Goal: Transaction & Acquisition: Purchase product/service

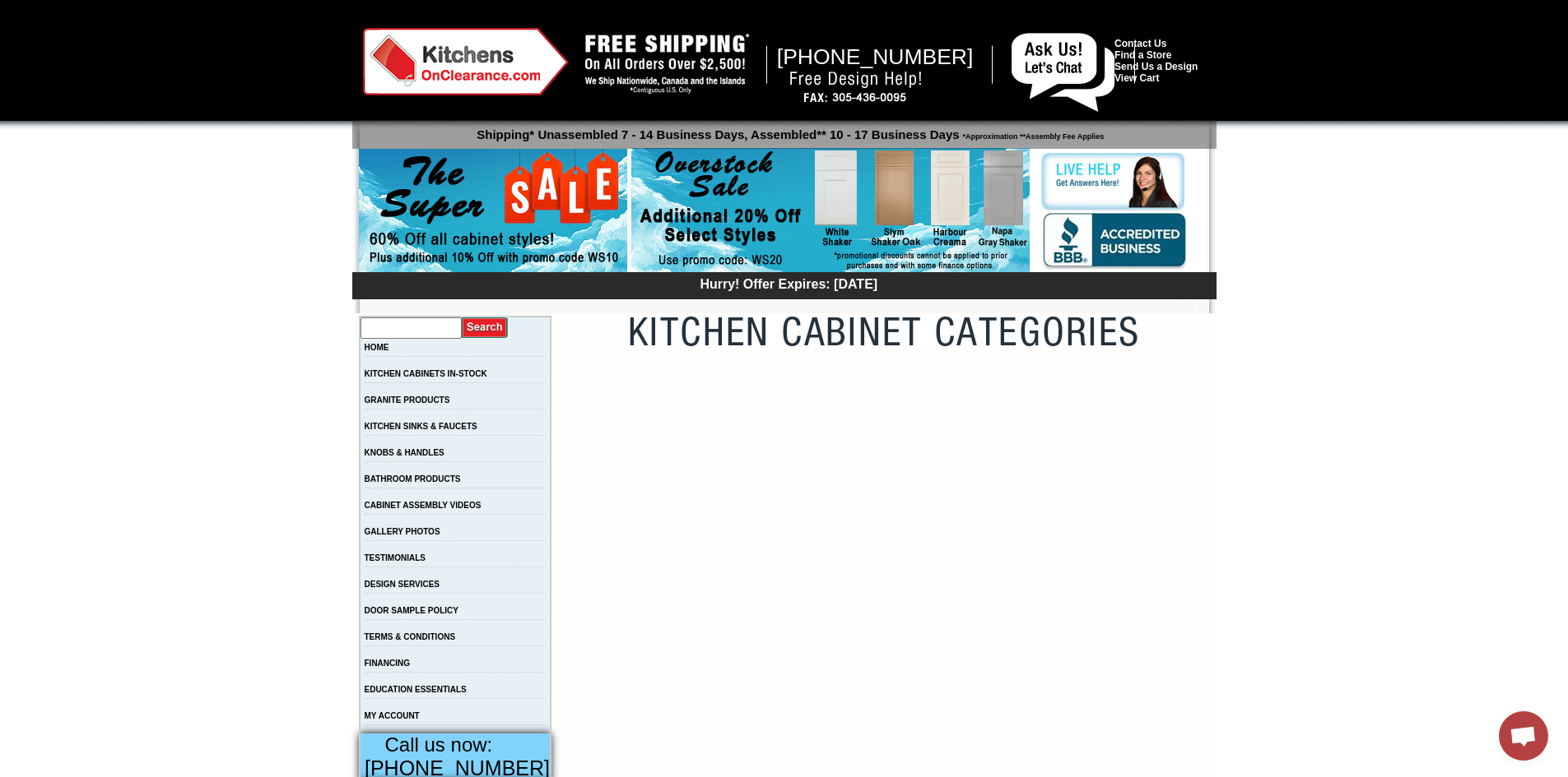
click at [418, 332] on input "text" at bounding box center [410, 328] width 101 height 22
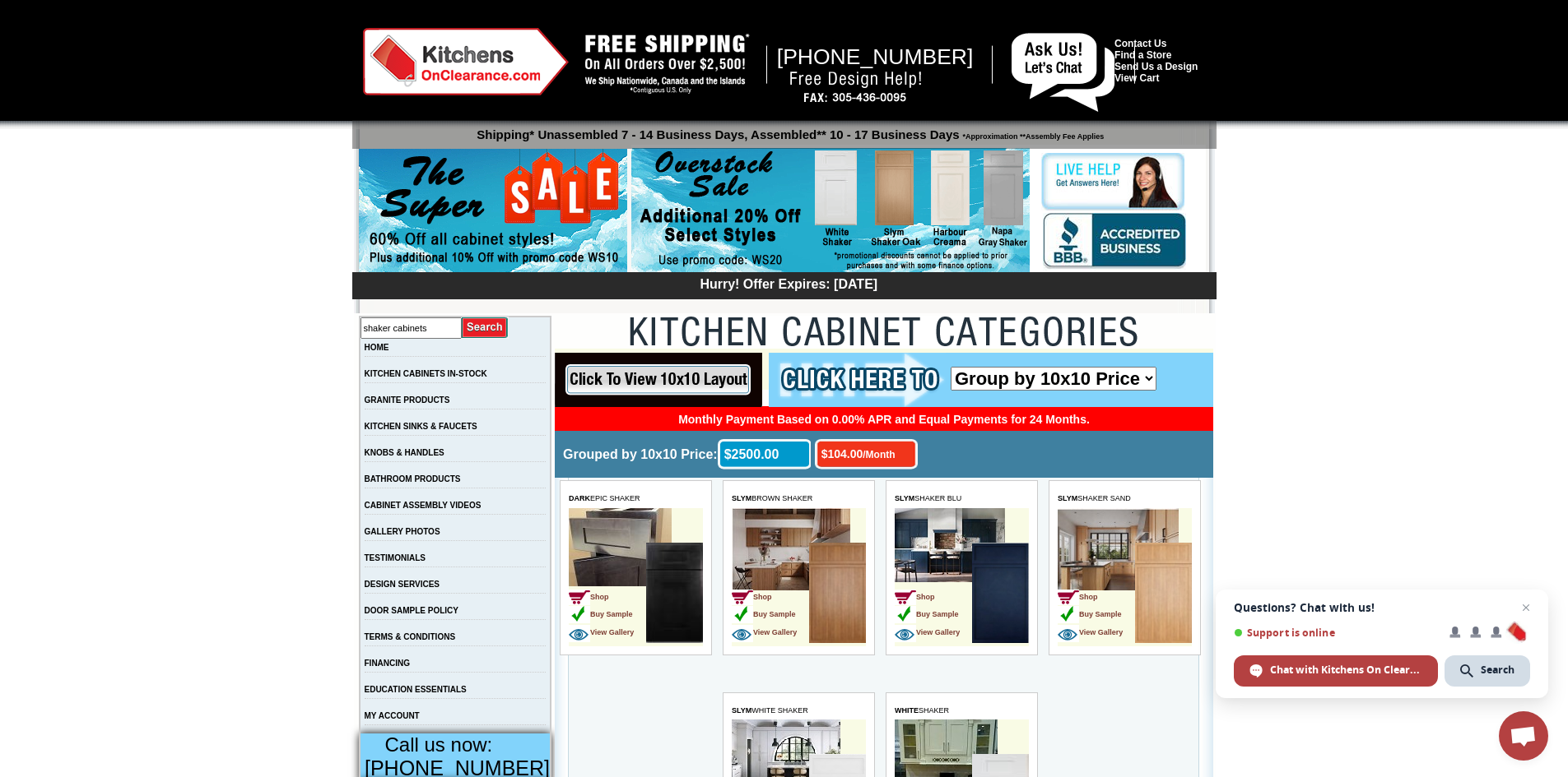
type input "shaker cabinets"
click at [461, 317] on input "image" at bounding box center [485, 328] width 47 height 23
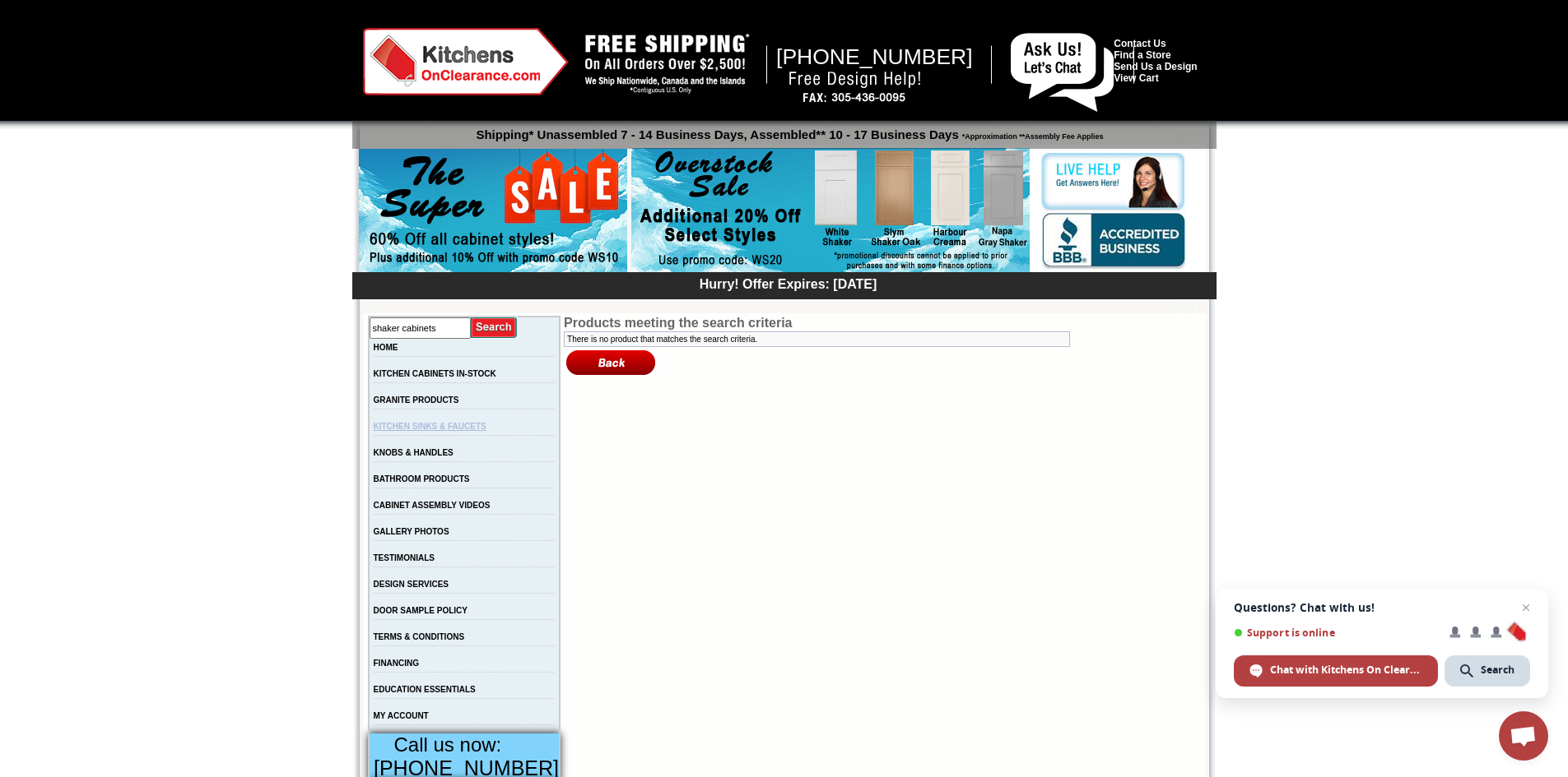
click at [423, 431] on link "KITCHEN SINKS & FAUCETS" at bounding box center [430, 427] width 113 height 9
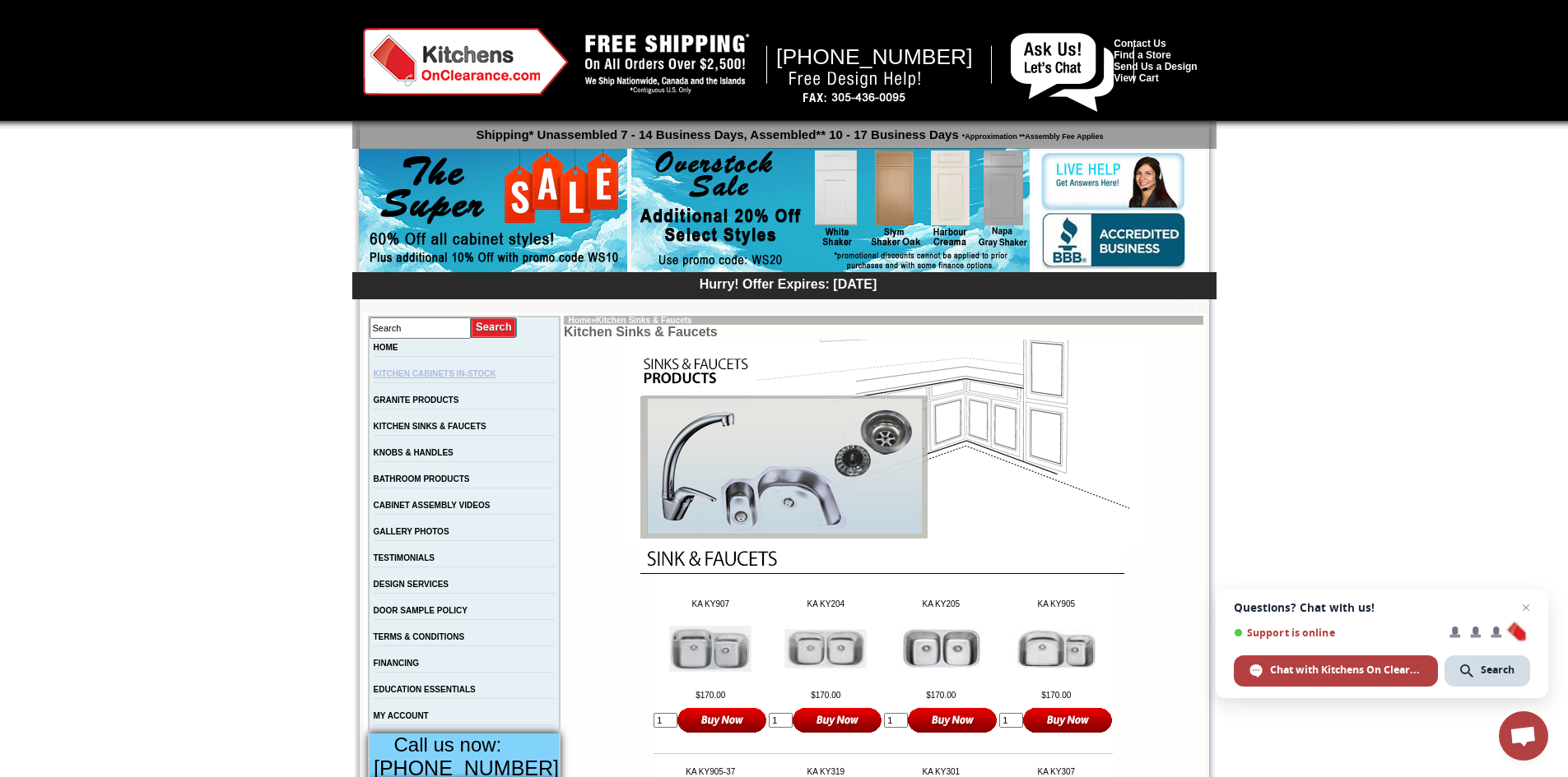
click at [436, 378] on link "KITCHEN CABINETS IN-STOCK" at bounding box center [435, 374] width 123 height 9
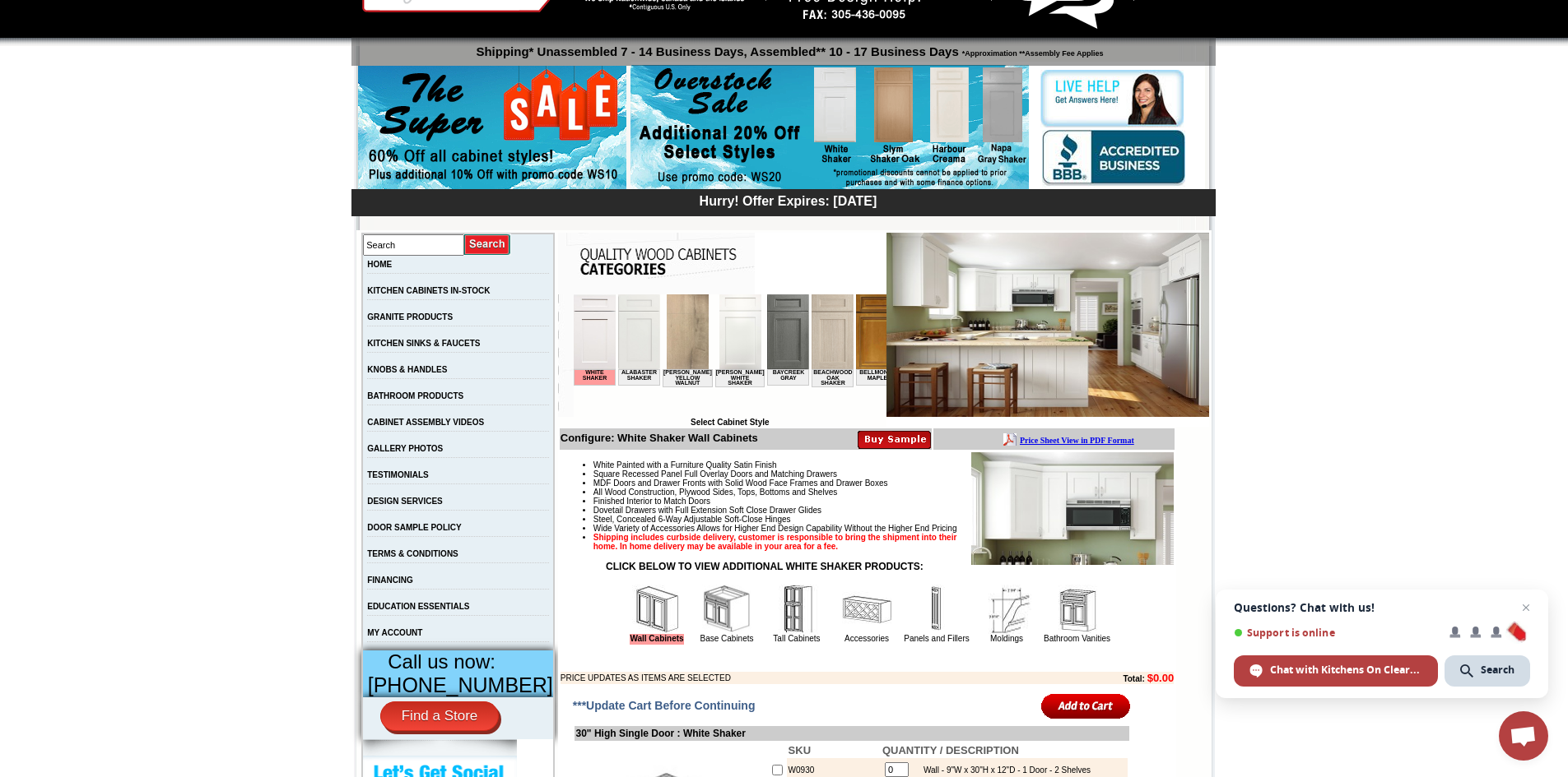
scroll to position [82, 0]
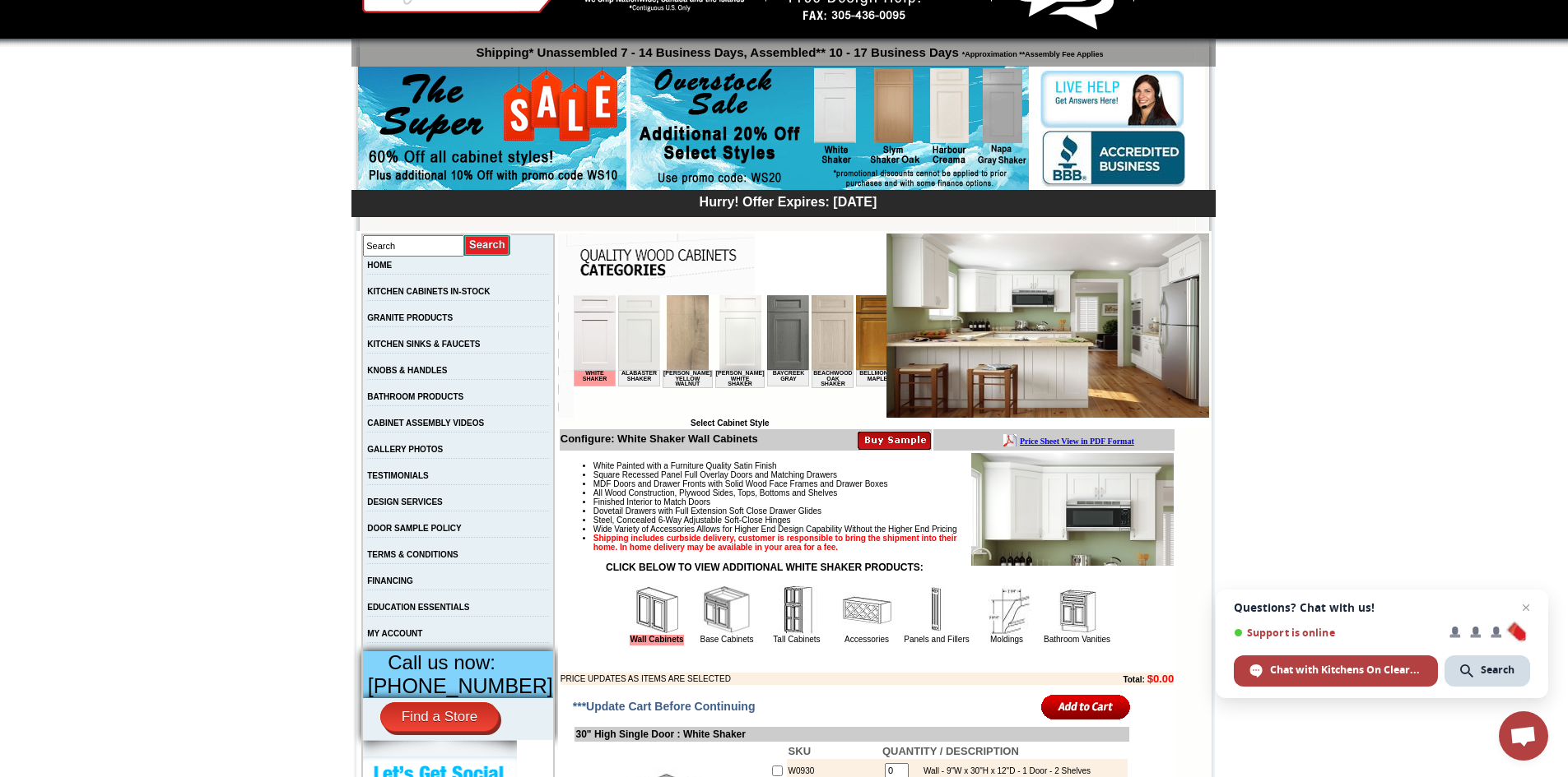
click at [774, 339] on img at bounding box center [787, 332] width 42 height 74
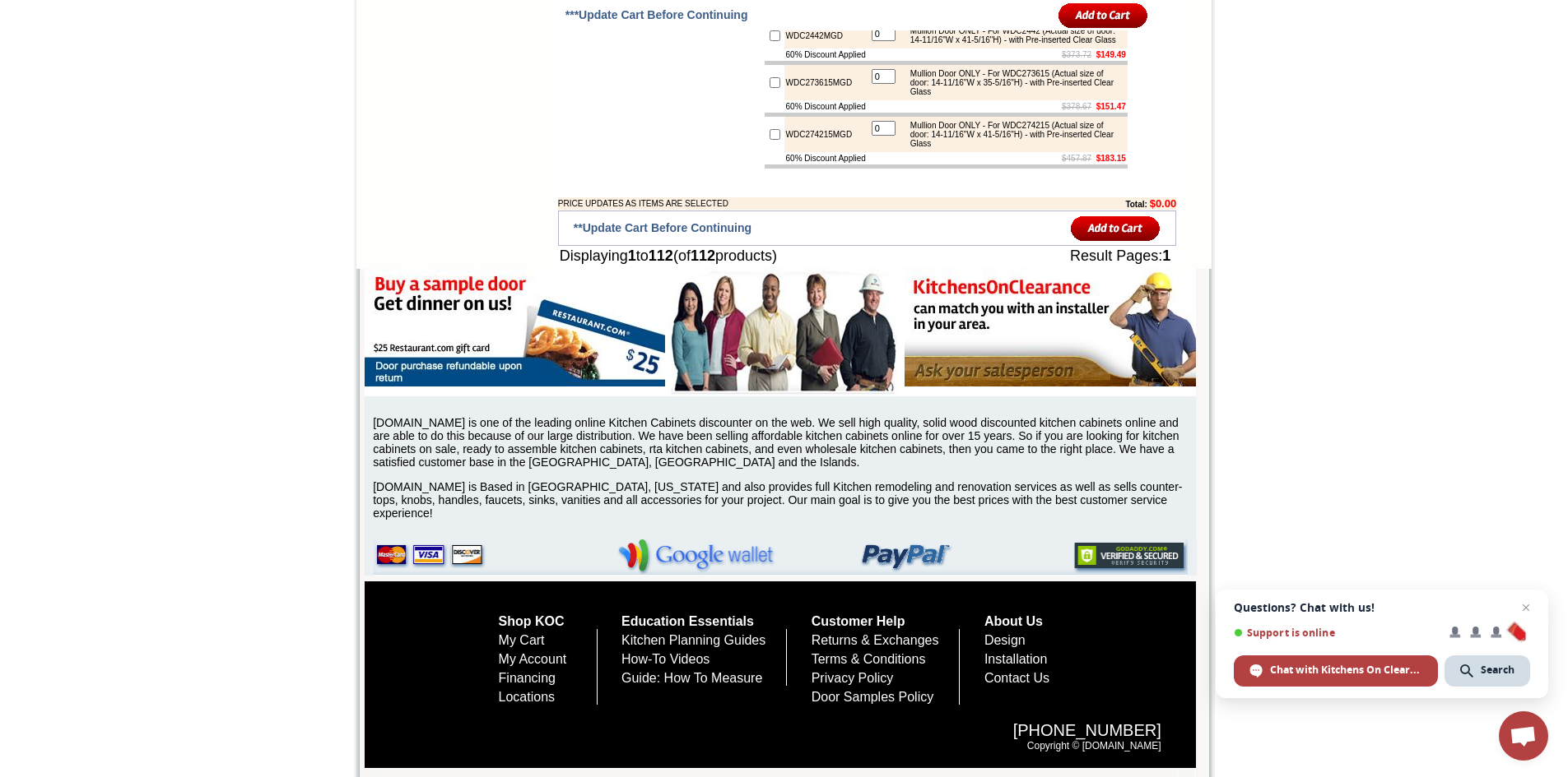
scroll to position [6992, 0]
drag, startPoint x: 143, startPoint y: 338, endPoint x: 169, endPoint y: 350, distance: 28.6
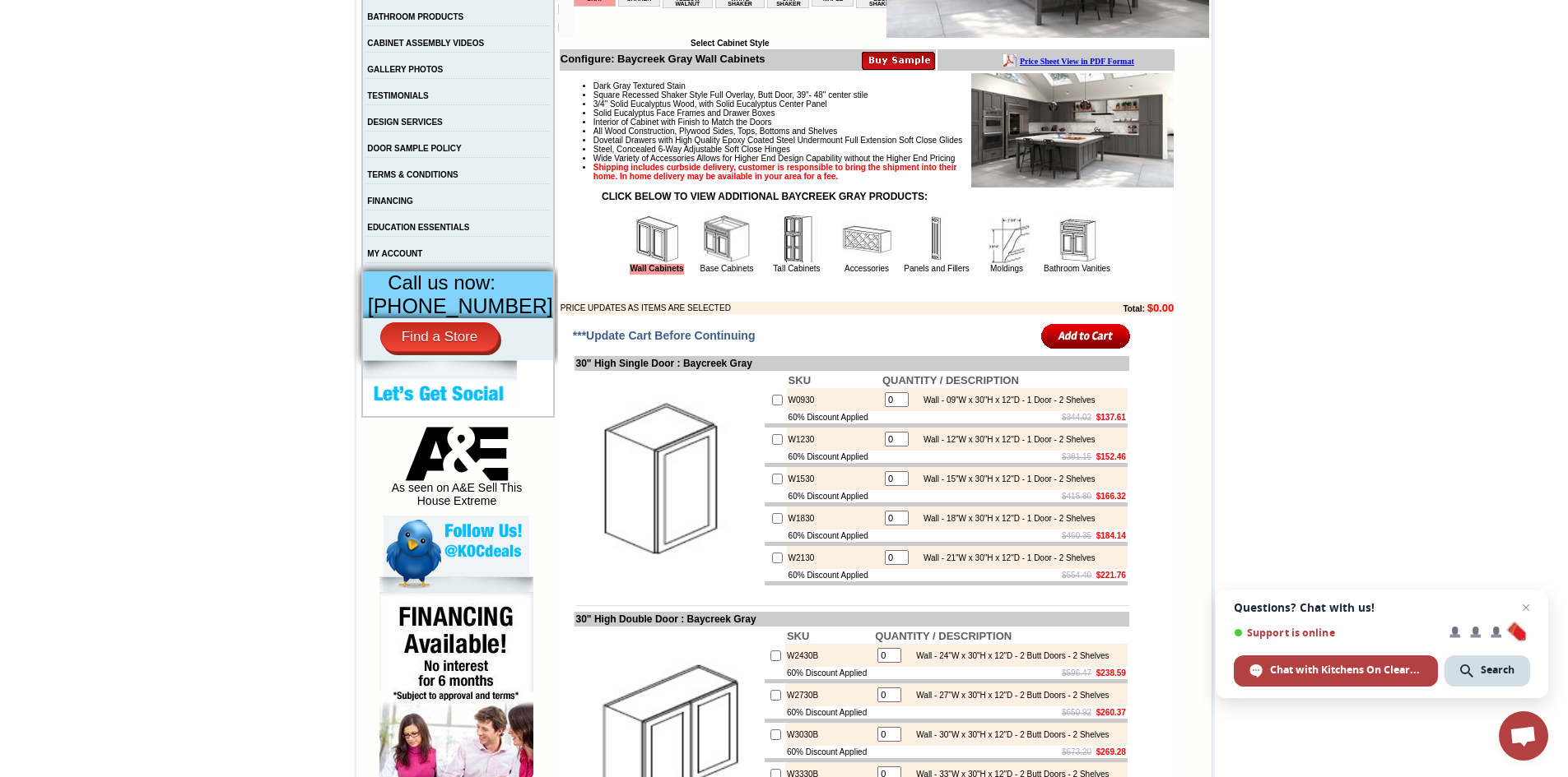
scroll to position [364, 0]
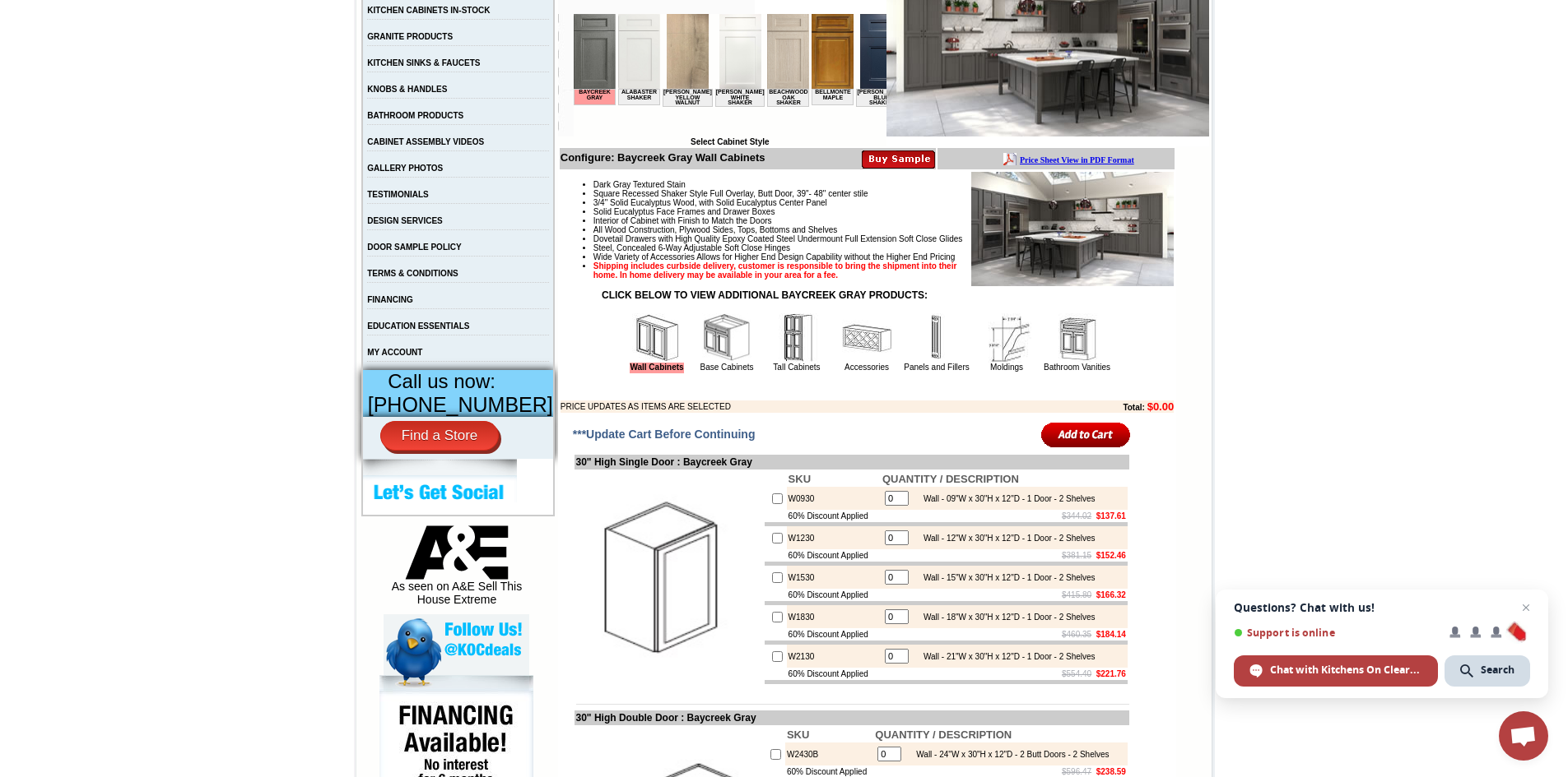
click at [1084, 363] on img at bounding box center [1076, 338] width 49 height 49
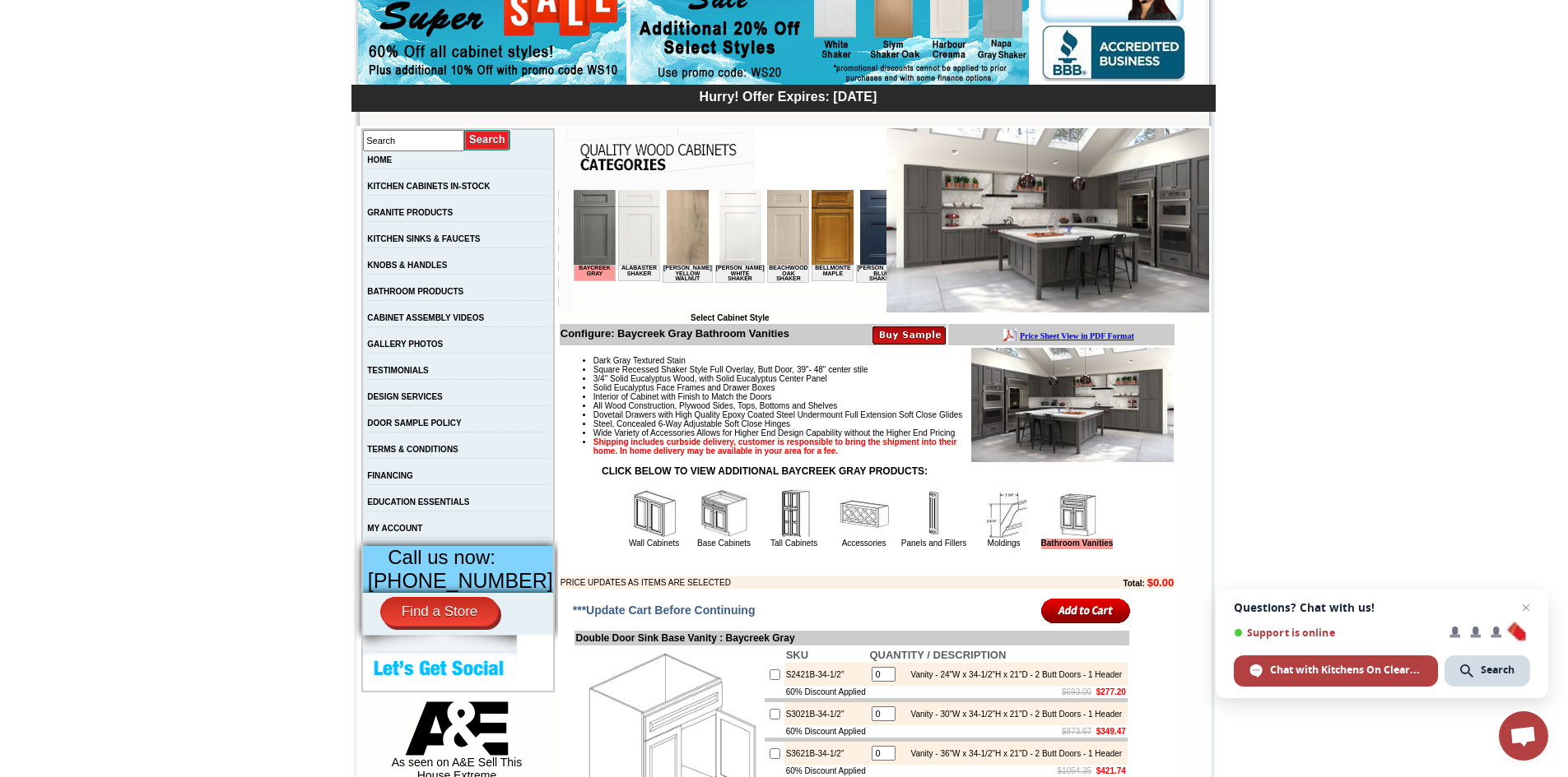
scroll to position [164, 0]
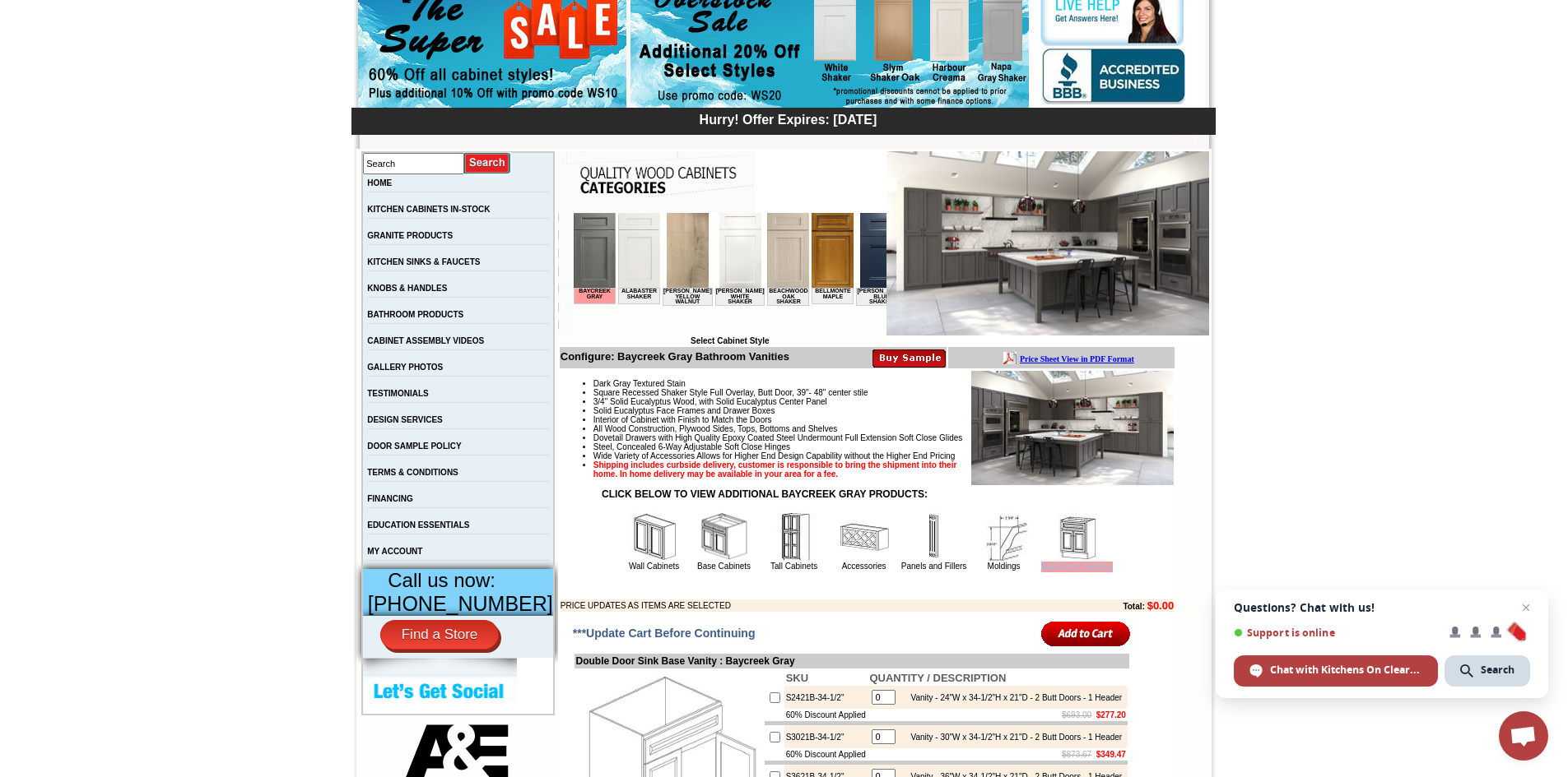
click at [1074, 572] on span "Bathroom Vanities" at bounding box center [1077, 567] width 73 height 10
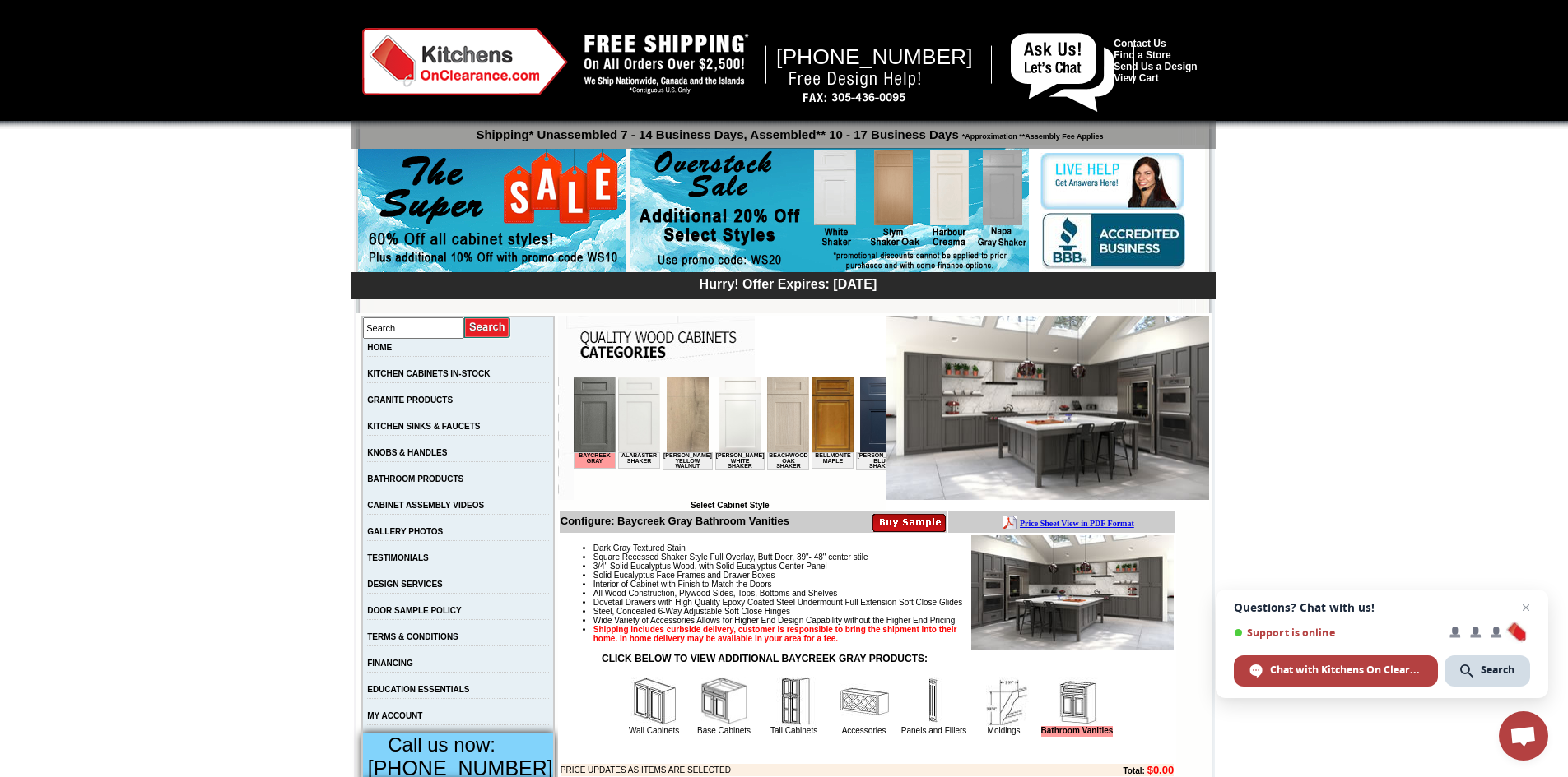
click at [1000, 177] on img at bounding box center [829, 210] width 398 height 125
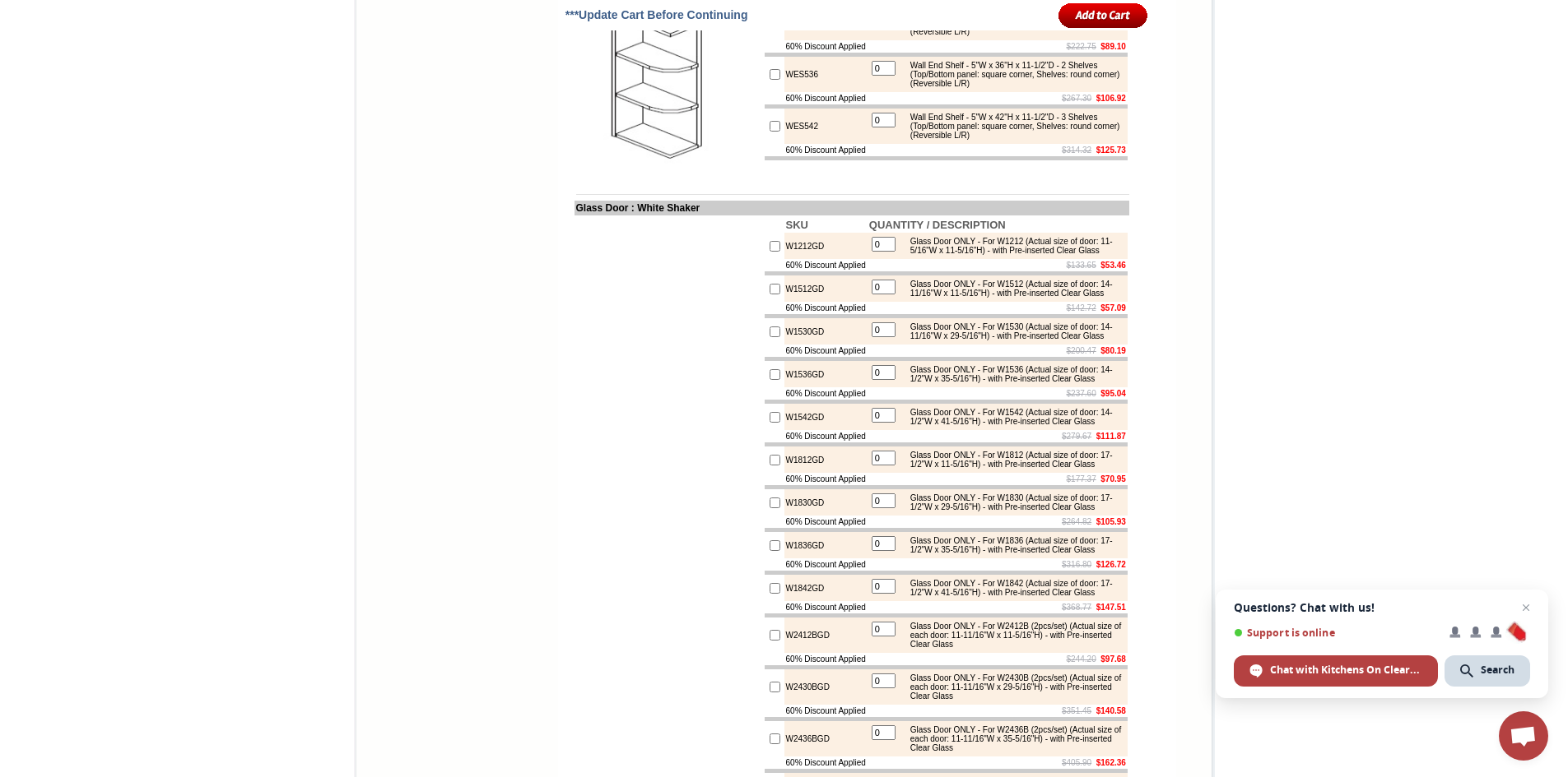
scroll to position [4689, 0]
